Goal: Task Accomplishment & Management: Manage account settings

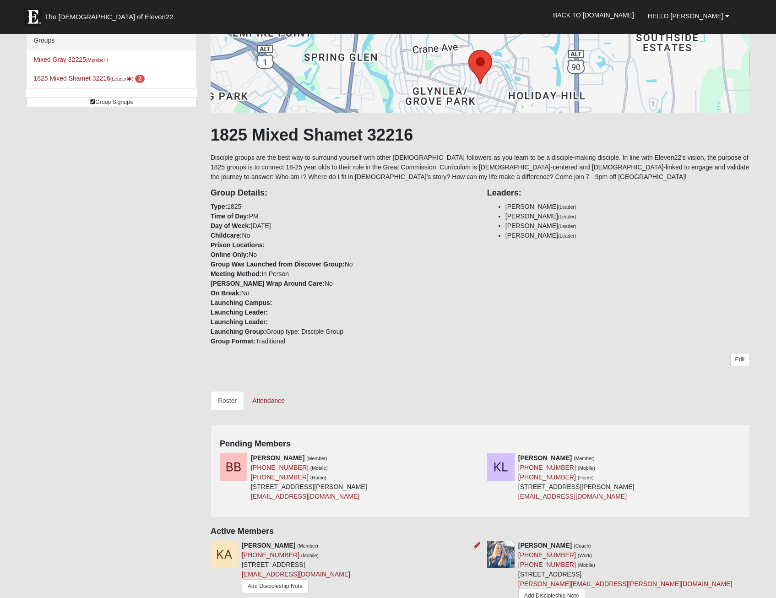
scroll to position [229, 0]
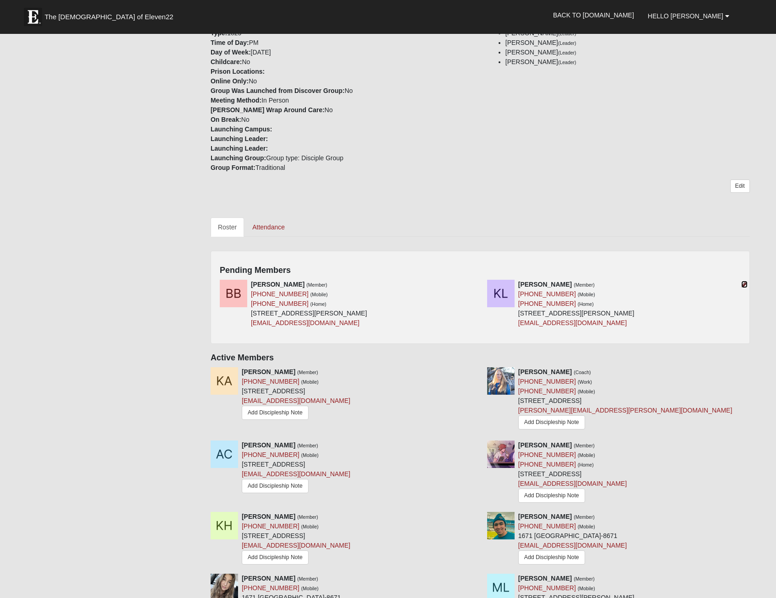
click at [744, 286] on icon at bounding box center [744, 284] width 6 height 6
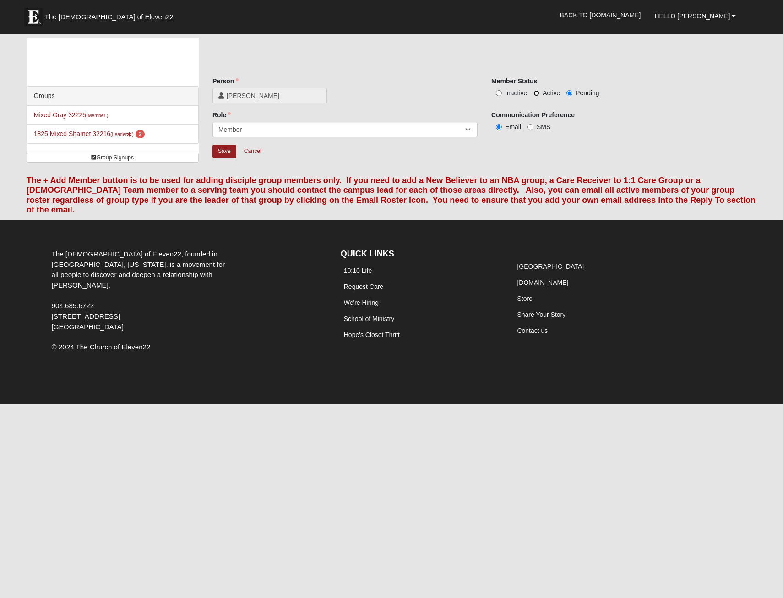
click at [538, 92] on input "Active" at bounding box center [536, 93] width 6 height 6
radio input "true"
click at [222, 154] on input "Save" at bounding box center [224, 151] width 24 height 13
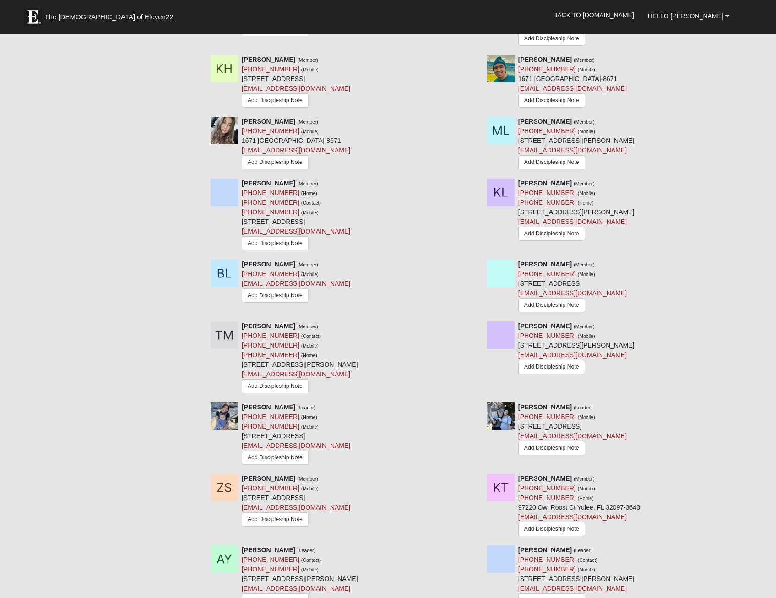
scroll to position [870, 0]
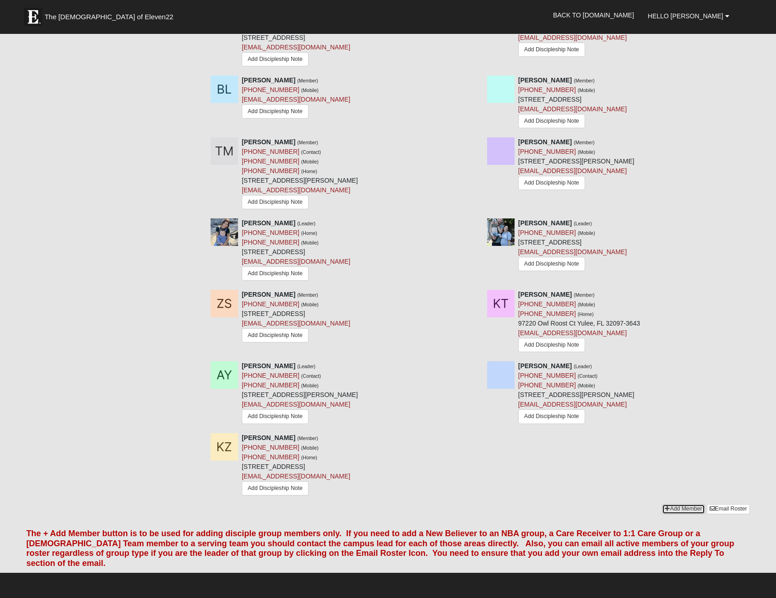
click at [683, 511] on link "Add Member" at bounding box center [683, 509] width 43 height 10
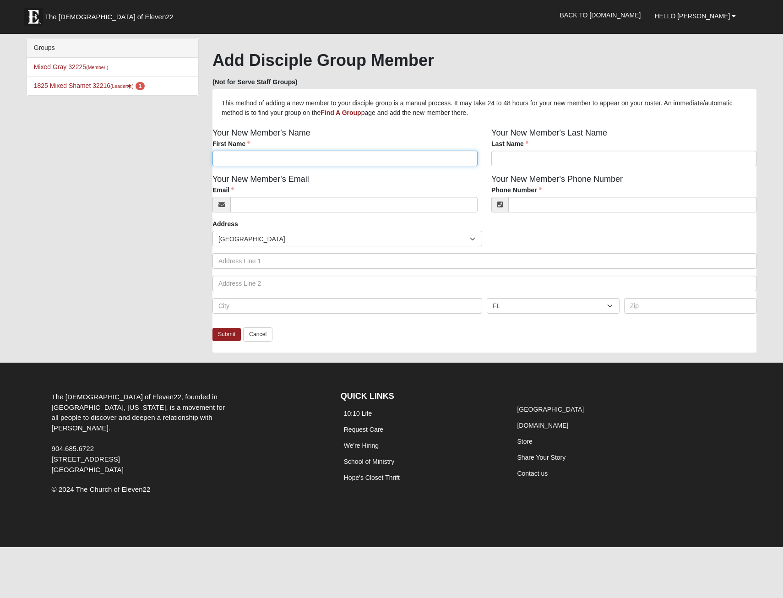
click at [320, 164] on input "First Name" at bounding box center [344, 159] width 265 height 16
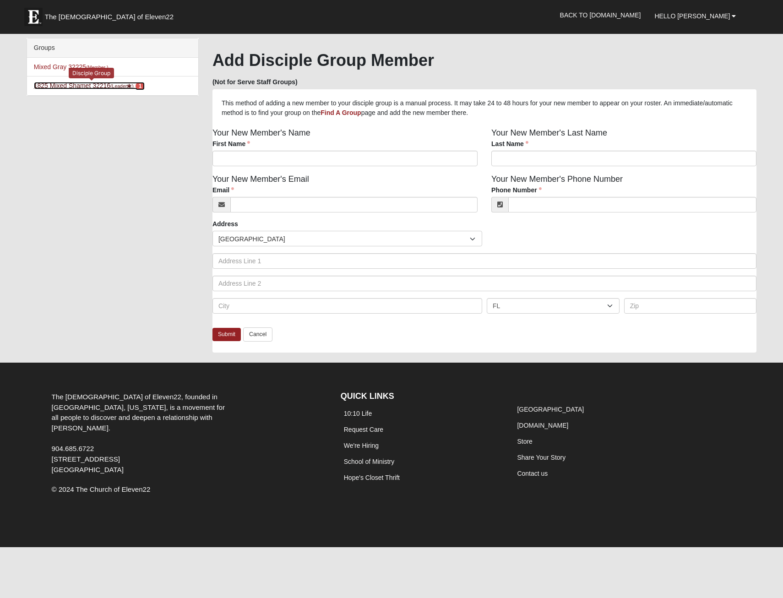
click at [73, 86] on link "1825 Mixed Shamet 32216 (Leader ) 1" at bounding box center [89, 85] width 111 height 7
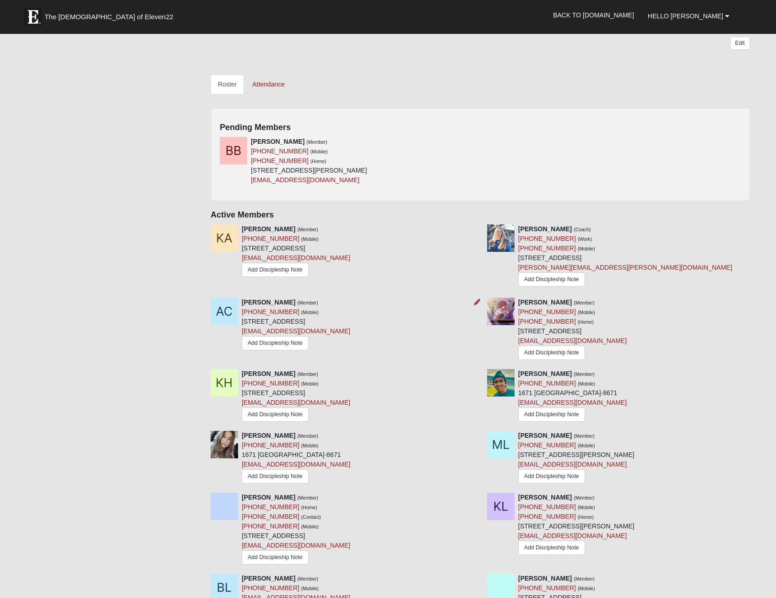
scroll to position [503, 0]
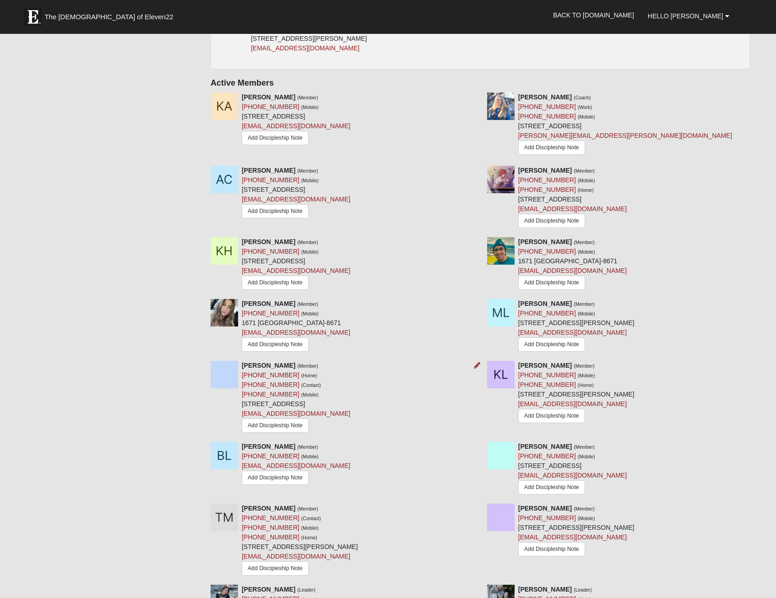
click at [226, 380] on img at bounding box center [224, 374] width 27 height 27
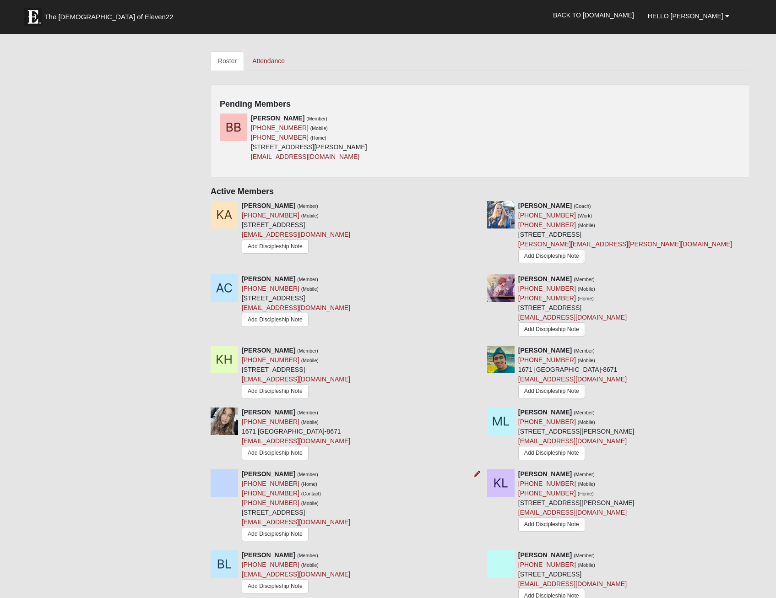
scroll to position [275, 0]
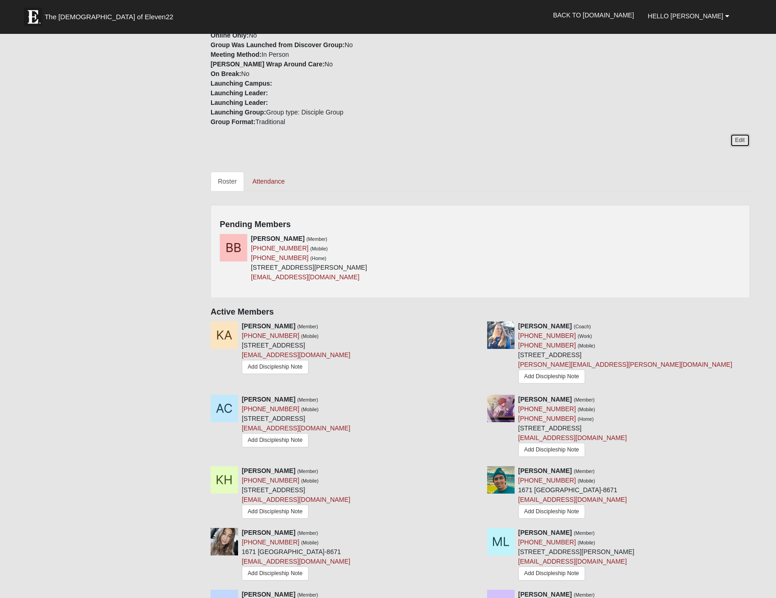
click at [734, 141] on link "Edit" at bounding box center [740, 140] width 20 height 13
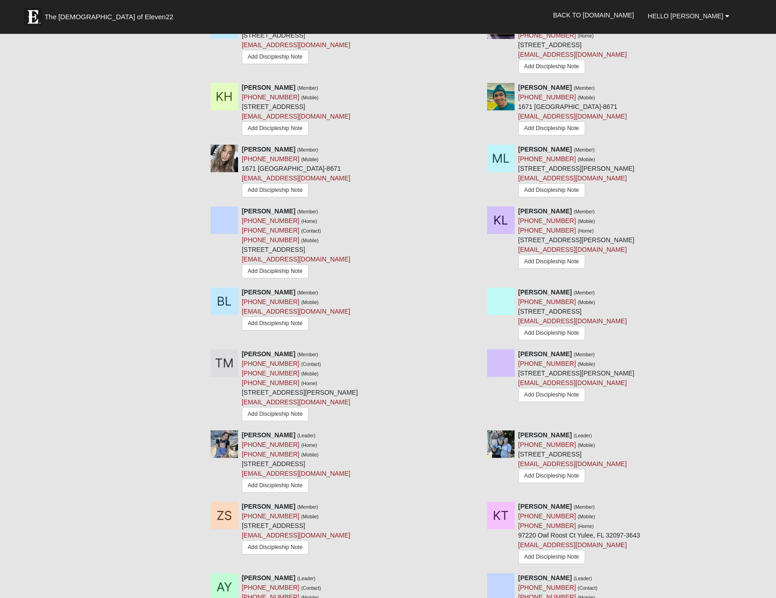
scroll to position [611, 0]
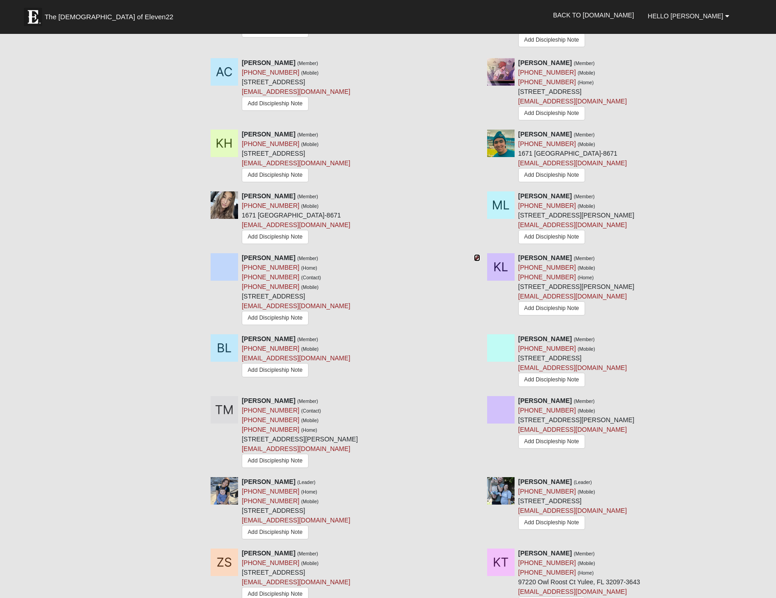
click at [475, 261] on icon at bounding box center [477, 257] width 6 height 6
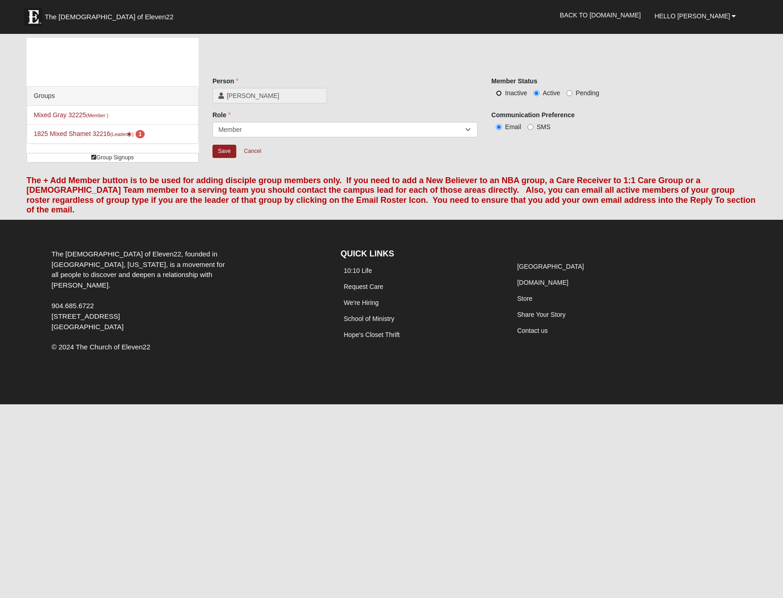
click at [498, 92] on input "Inactive" at bounding box center [499, 93] width 6 height 6
radio input "true"
click at [225, 152] on input "Save" at bounding box center [224, 151] width 24 height 13
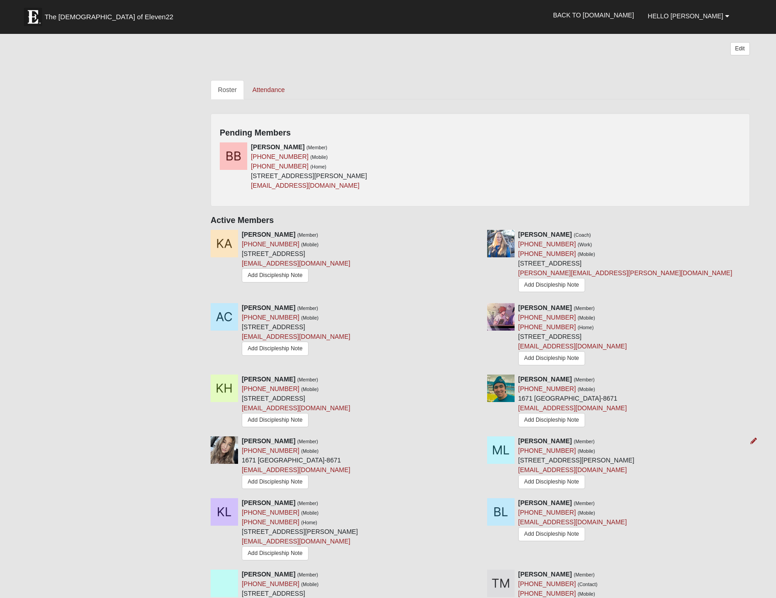
scroll to position [687, 0]
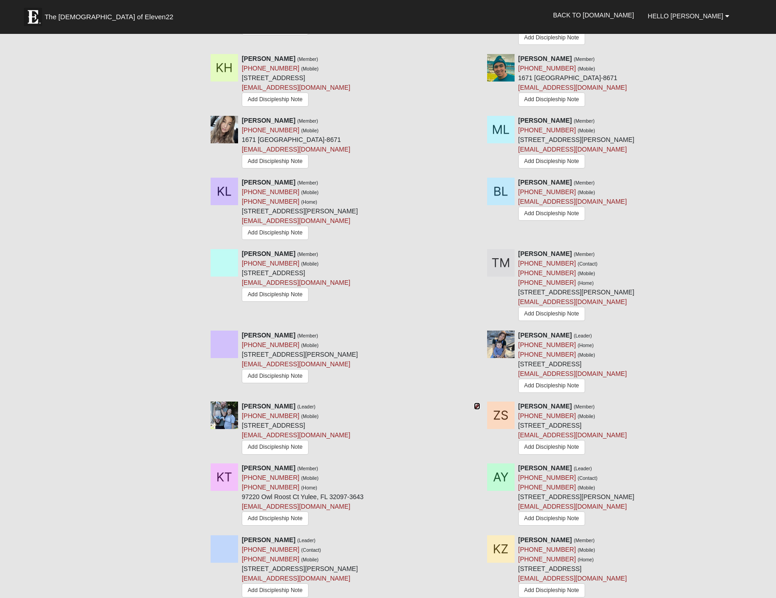
click at [476, 409] on icon at bounding box center [477, 406] width 6 height 6
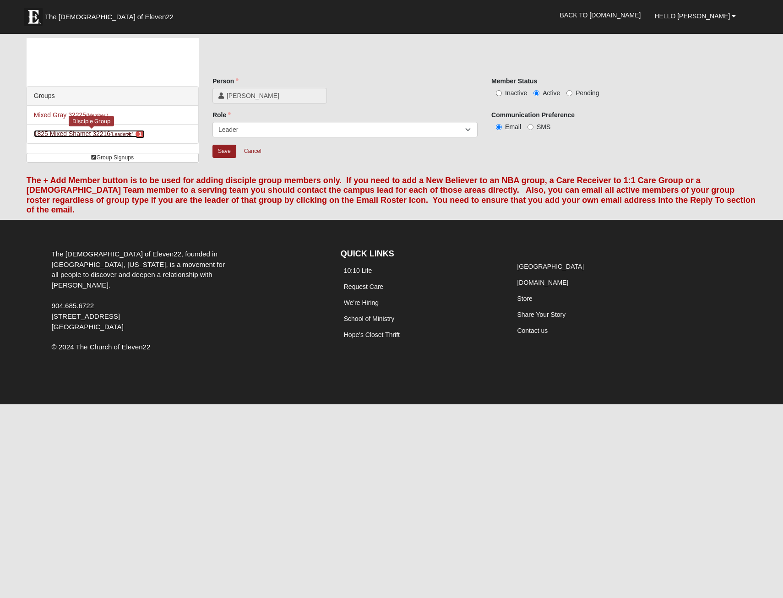
click at [82, 133] on link "1825 Mixed Shamet 32216 (Leader ) 1" at bounding box center [89, 133] width 111 height 7
